Goal: Find specific page/section: Find specific page/section

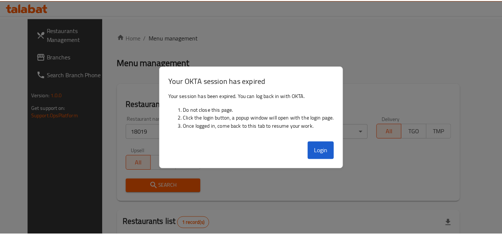
scroll to position [90, 0]
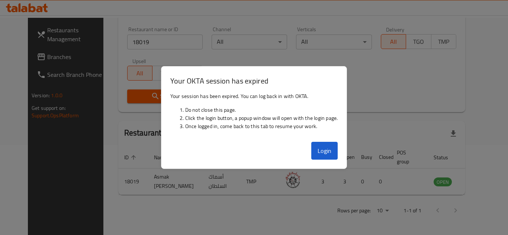
click at [330, 141] on div "Login" at bounding box center [253, 154] width 185 height 30
click at [329, 147] on button "Login" at bounding box center [324, 151] width 27 height 18
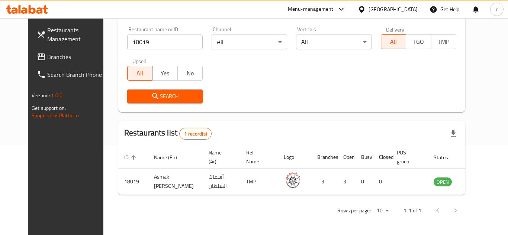
click at [337, 153] on th "Open" at bounding box center [346, 157] width 18 height 23
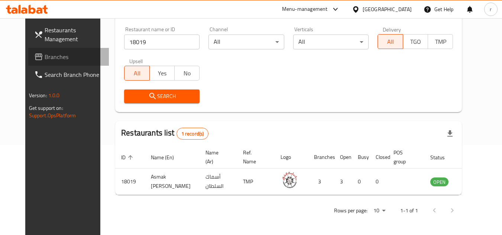
click at [45, 58] on span "Branches" at bounding box center [74, 56] width 59 height 9
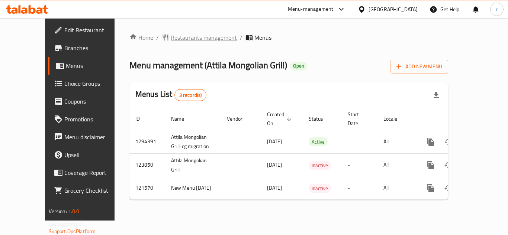
click at [174, 36] on span "Restaurants management" at bounding box center [204, 37] width 66 height 9
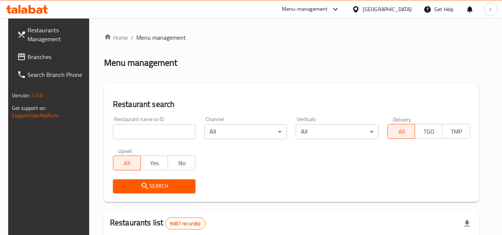
click at [128, 128] on input "search" at bounding box center [154, 131] width 82 height 15
paste input "11631"
type input "11631"
click at [140, 186] on icon "submit" at bounding box center [144, 186] width 9 height 9
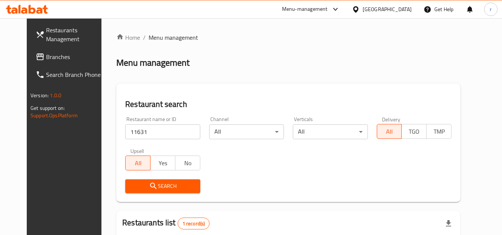
scroll to position [90, 0]
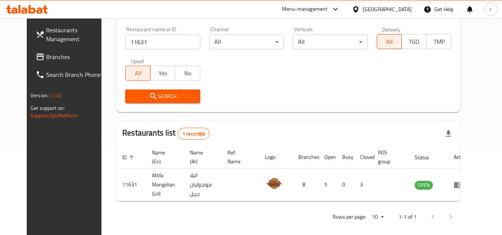
click at [406, 9] on div "Qatar" at bounding box center [387, 9] width 49 height 8
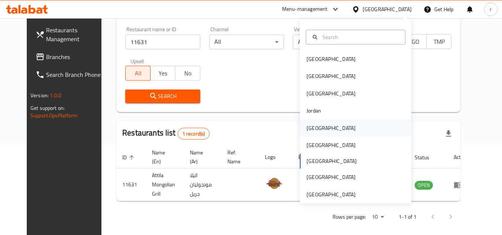
click at [311, 129] on div "Kuwait" at bounding box center [331, 128] width 49 height 8
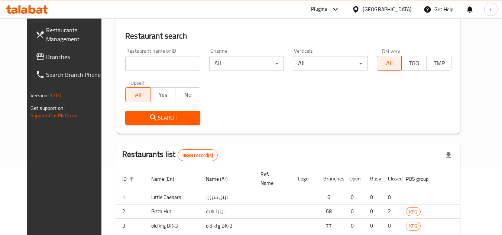
scroll to position [90, 0]
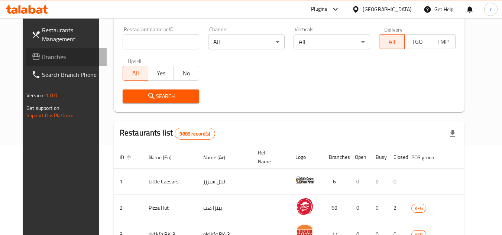
click at [32, 56] on span at bounding box center [37, 56] width 10 height 9
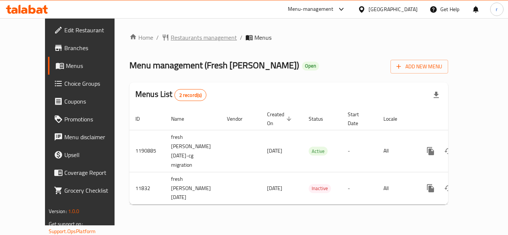
click at [171, 39] on span "Restaurants management" at bounding box center [204, 37] width 66 height 9
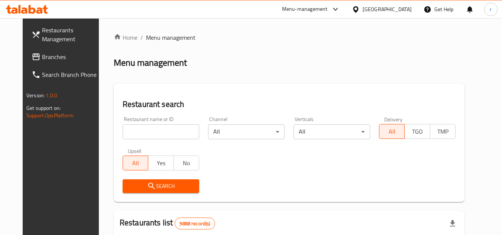
click at [162, 130] on input "search" at bounding box center [161, 131] width 77 height 15
paste input "7285"
type input "7285"
drag, startPoint x: 131, startPoint y: 190, endPoint x: 140, endPoint y: 185, distance: 10.2
click at [131, 190] on span "Search" at bounding box center [161, 186] width 65 height 9
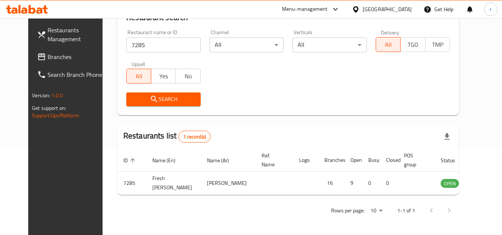
scroll to position [90, 0]
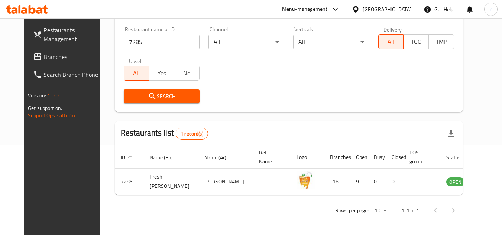
click at [409, 7] on div "Kuwait" at bounding box center [387, 9] width 49 height 8
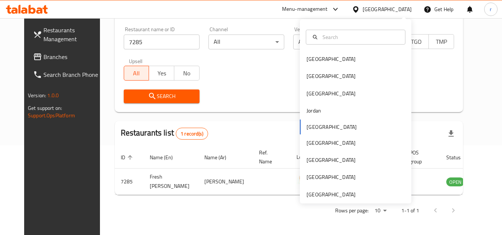
click at [330, 201] on div "Bahrain Egypt Iraq Jordan Kuwait Oman Qatar Saudi Arabia United Arab Emirates" at bounding box center [355, 111] width 111 height 184
click at [330, 195] on div "[GEOGRAPHIC_DATA]" at bounding box center [331, 195] width 49 height 8
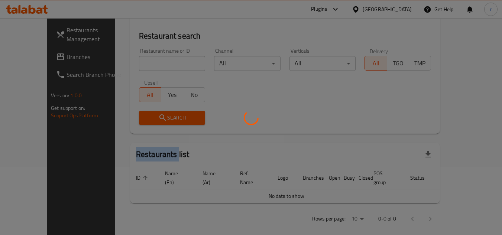
scroll to position [90, 0]
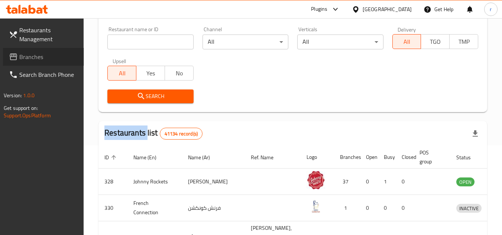
click at [36, 58] on span "Branches" at bounding box center [48, 56] width 59 height 9
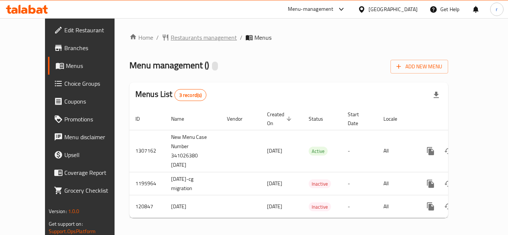
click at [180, 40] on span "Restaurants management" at bounding box center [204, 37] width 66 height 9
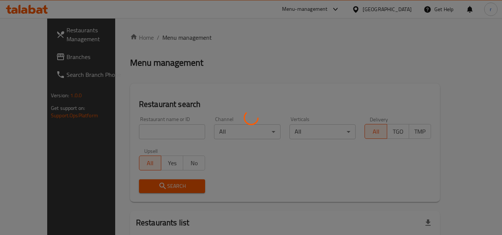
click at [142, 134] on div at bounding box center [251, 117] width 502 height 235
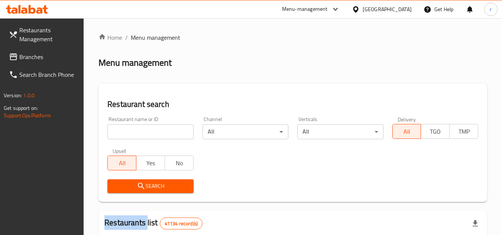
click at [142, 134] on div at bounding box center [251, 117] width 502 height 235
click at [142, 134] on input "search" at bounding box center [150, 131] width 86 height 15
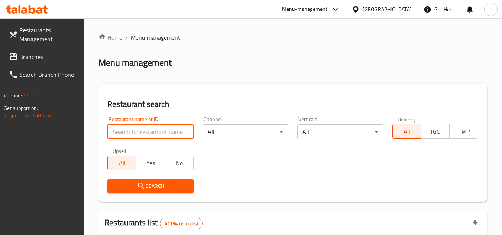
click at [142, 134] on input "search" at bounding box center [150, 131] width 86 height 15
paste input "607081"
type input "607081"
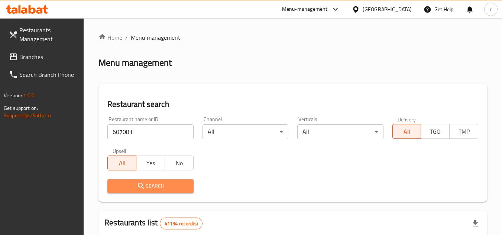
click at [135, 184] on span "Search" at bounding box center [150, 186] width 74 height 9
click at [135, 184] on div at bounding box center [251, 117] width 502 height 235
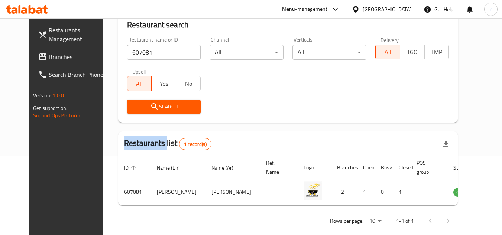
scroll to position [90, 0]
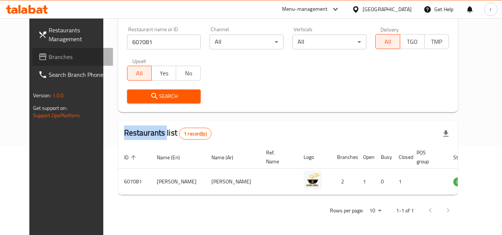
click at [49, 60] on span "Branches" at bounding box center [78, 56] width 59 height 9
